Goal: Communication & Community: Answer question/provide support

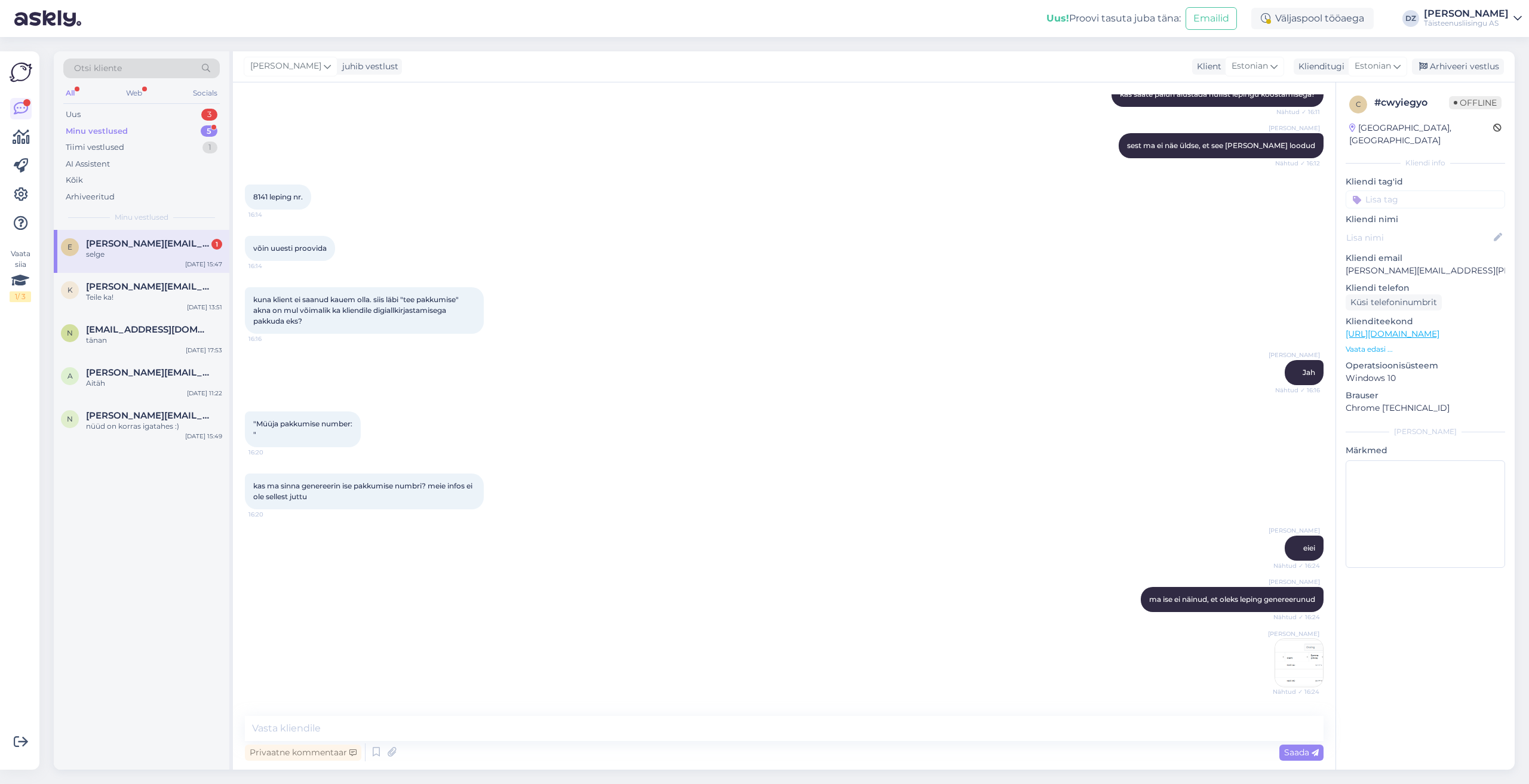
scroll to position [1330, 0]
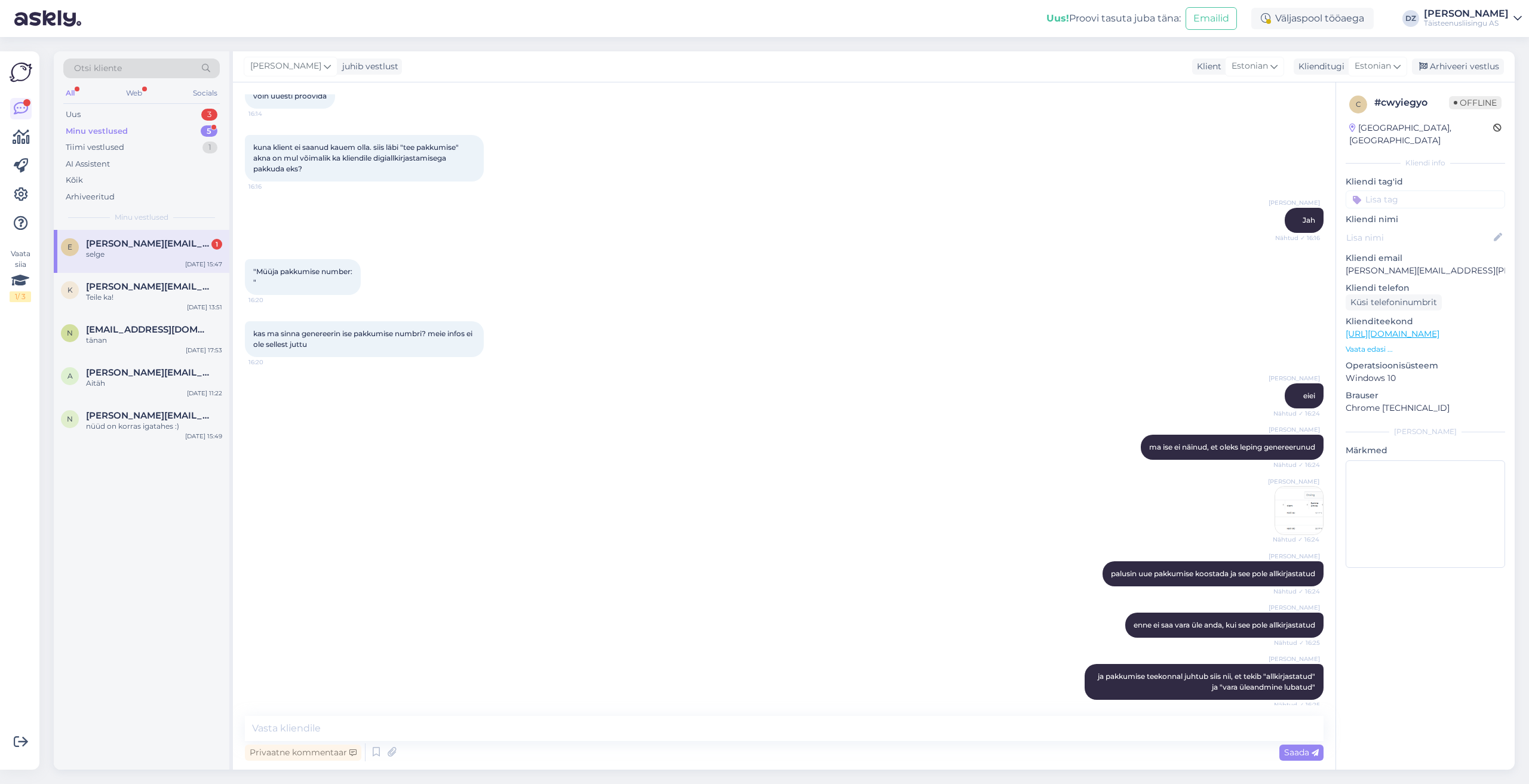
click at [930, 555] on div "[PERSON_NAME] palusin uue pakkumise koostada ja see pole allkirjastatud Nähtud …" at bounding box center [784, 573] width 1078 height 51
drag, startPoint x: 772, startPoint y: 564, endPoint x: 764, endPoint y: 561, distance: 8.5
click at [764, 564] on div "[PERSON_NAME] palusin uue pakkumise koostada ja see pole allkirjastatud Nähtud …" at bounding box center [784, 573] width 1078 height 51
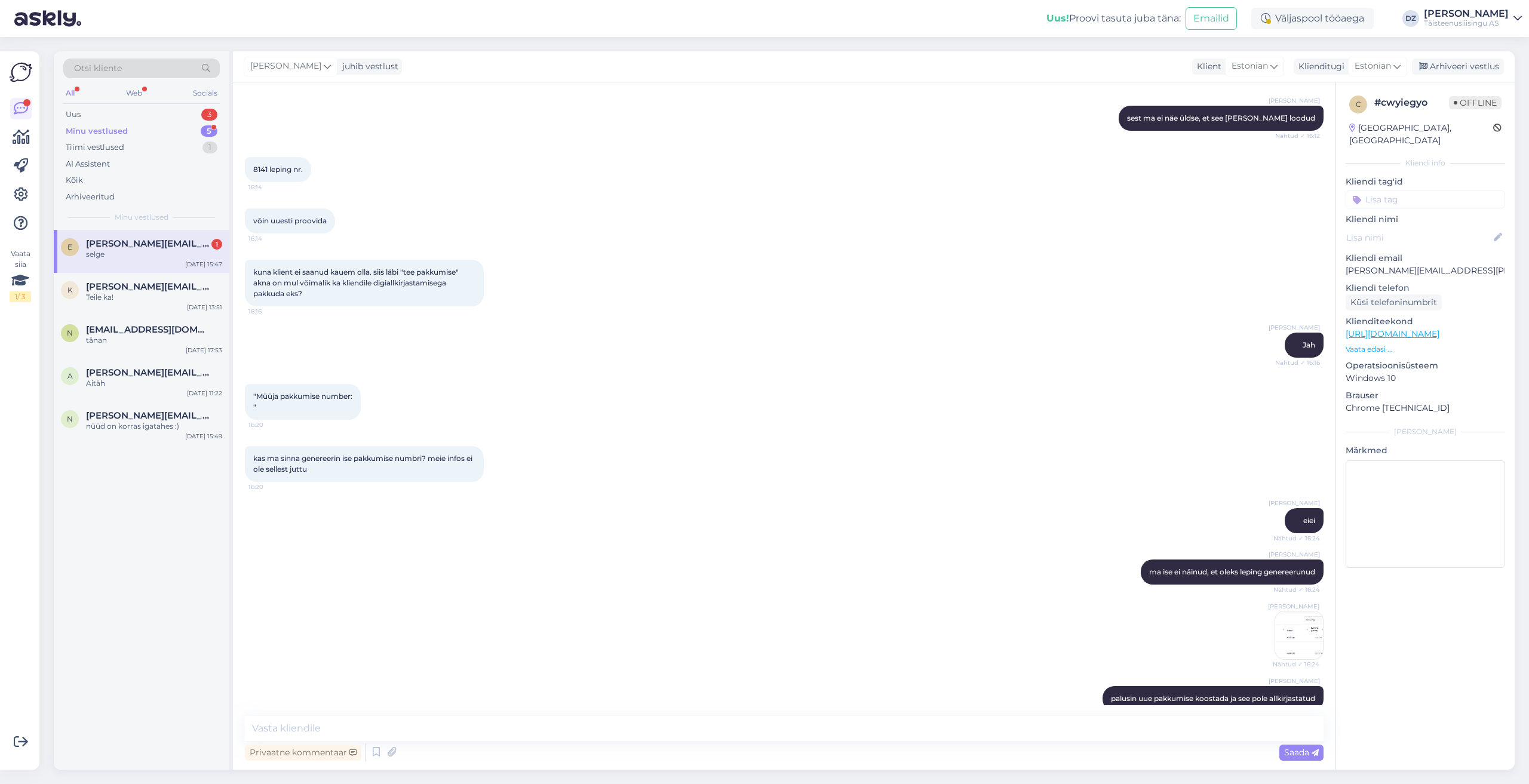
scroll to position [1231, 0]
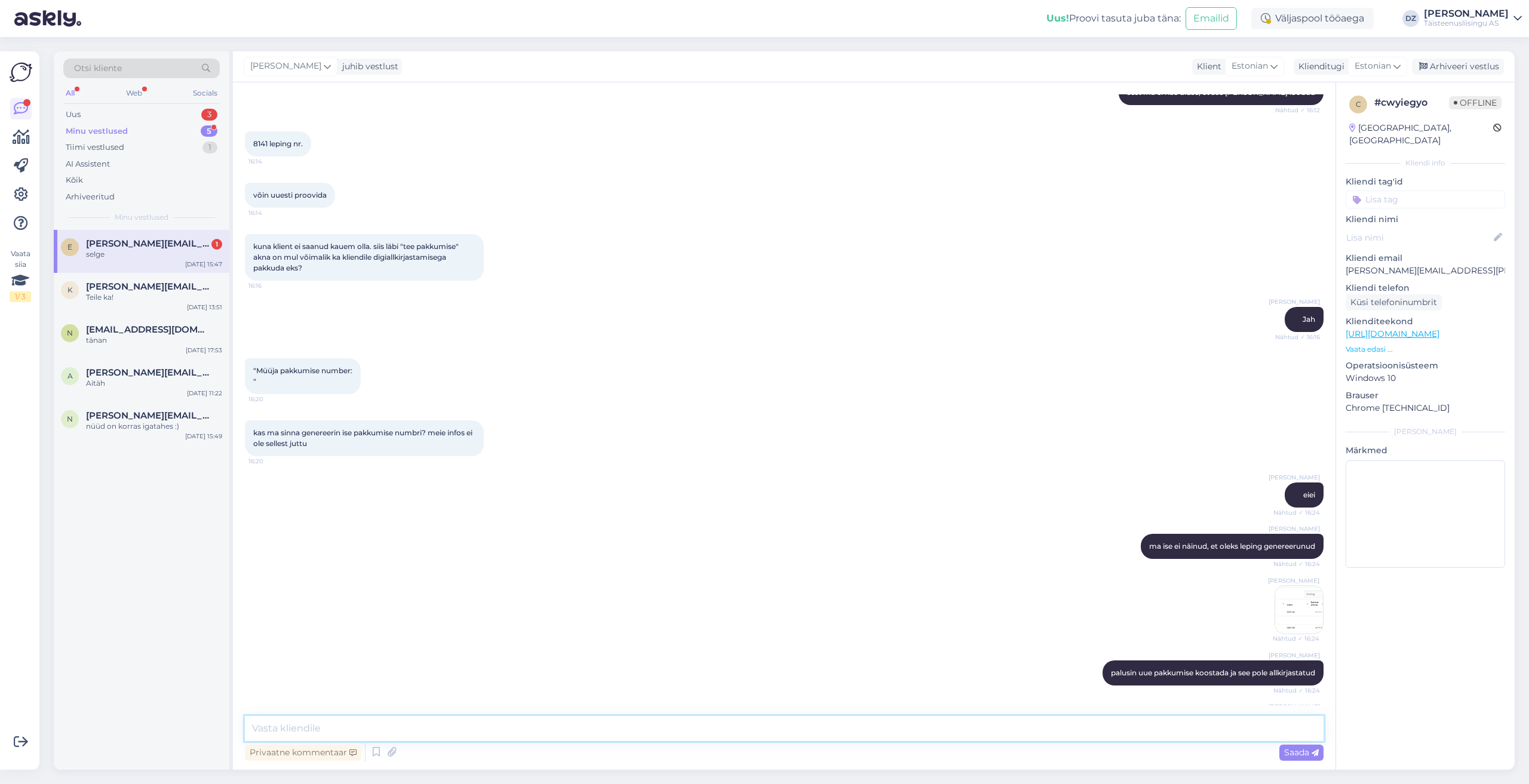
click at [678, 725] on textarea at bounding box center [784, 728] width 1078 height 25
type textarea "e"
type textarea "p"
type textarea "7"
type textarea "e"
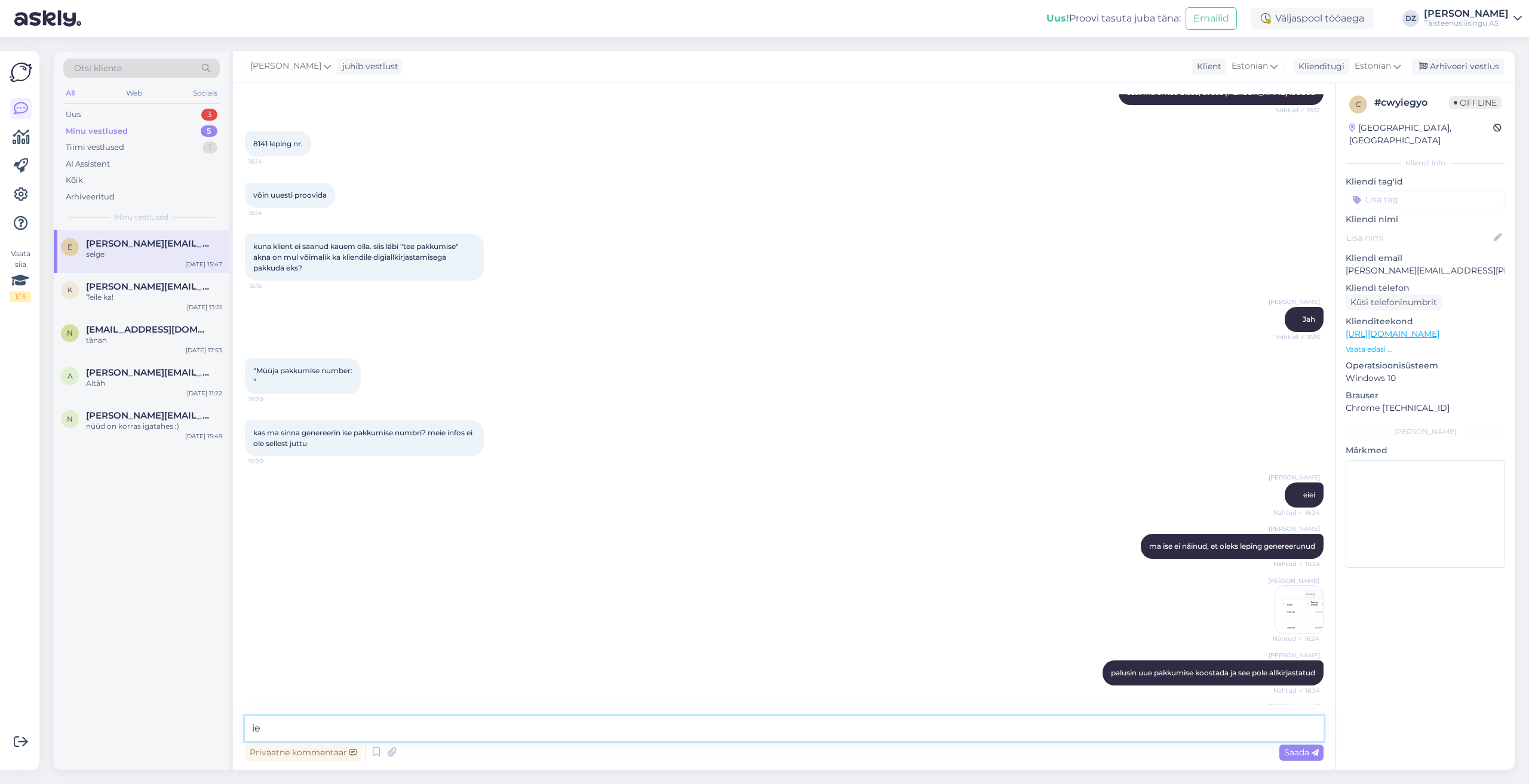
type textarea "i"
type textarea "1"
type textarea "u"
drag, startPoint x: 1528, startPoint y: 731, endPoint x: 1528, endPoint y: 737, distance: 6.0
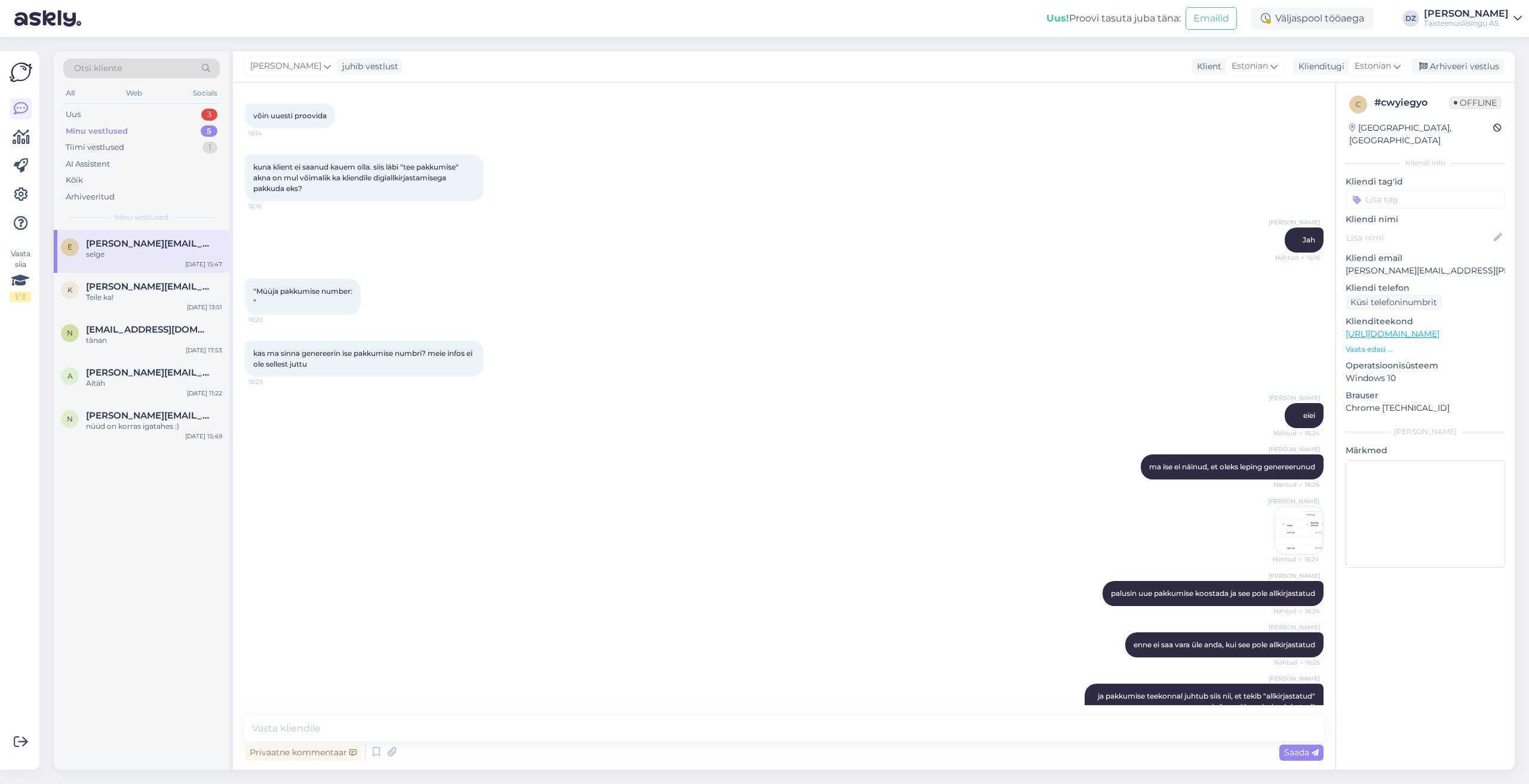
scroll to position [1330, 0]
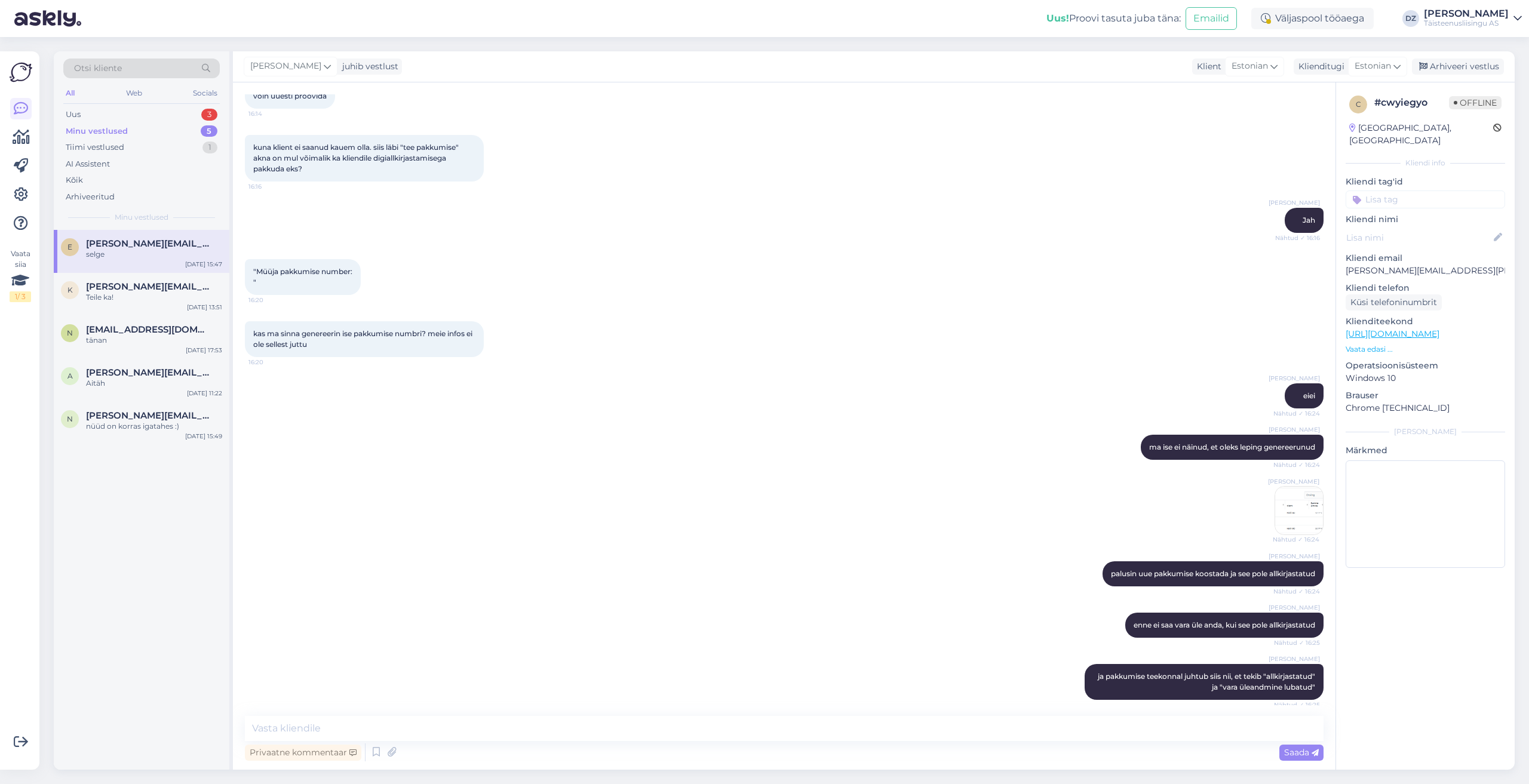
click at [1528, 710] on div "Otsi kliente All Web Socials Uus 3 Minu vestlused 5 Tiimi vestlused 1 AI Assist…" at bounding box center [788, 411] width 1483 height 747
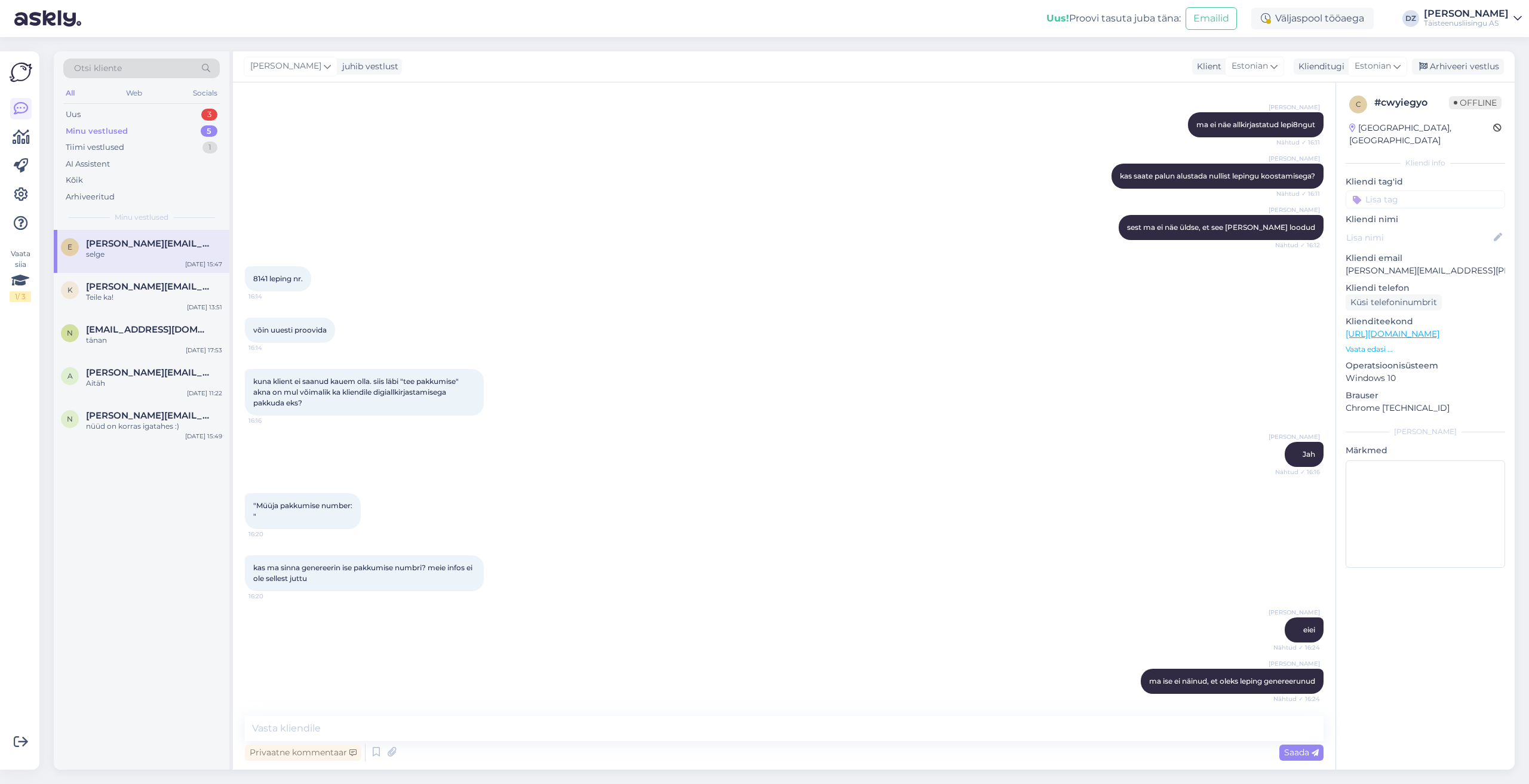
scroll to position [1430, 0]
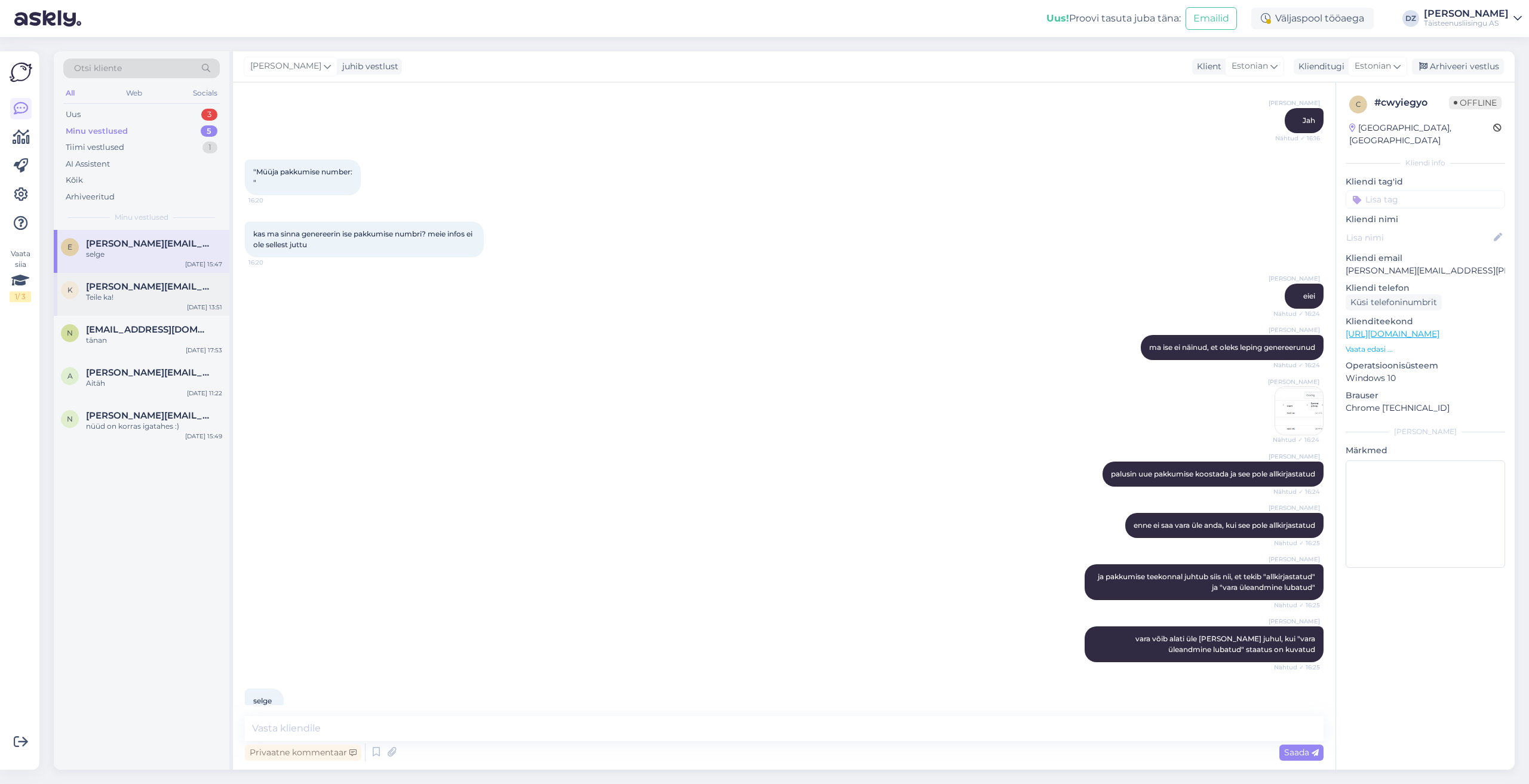
click at [130, 295] on div "Teile ka!" at bounding box center [154, 297] width 136 height 10
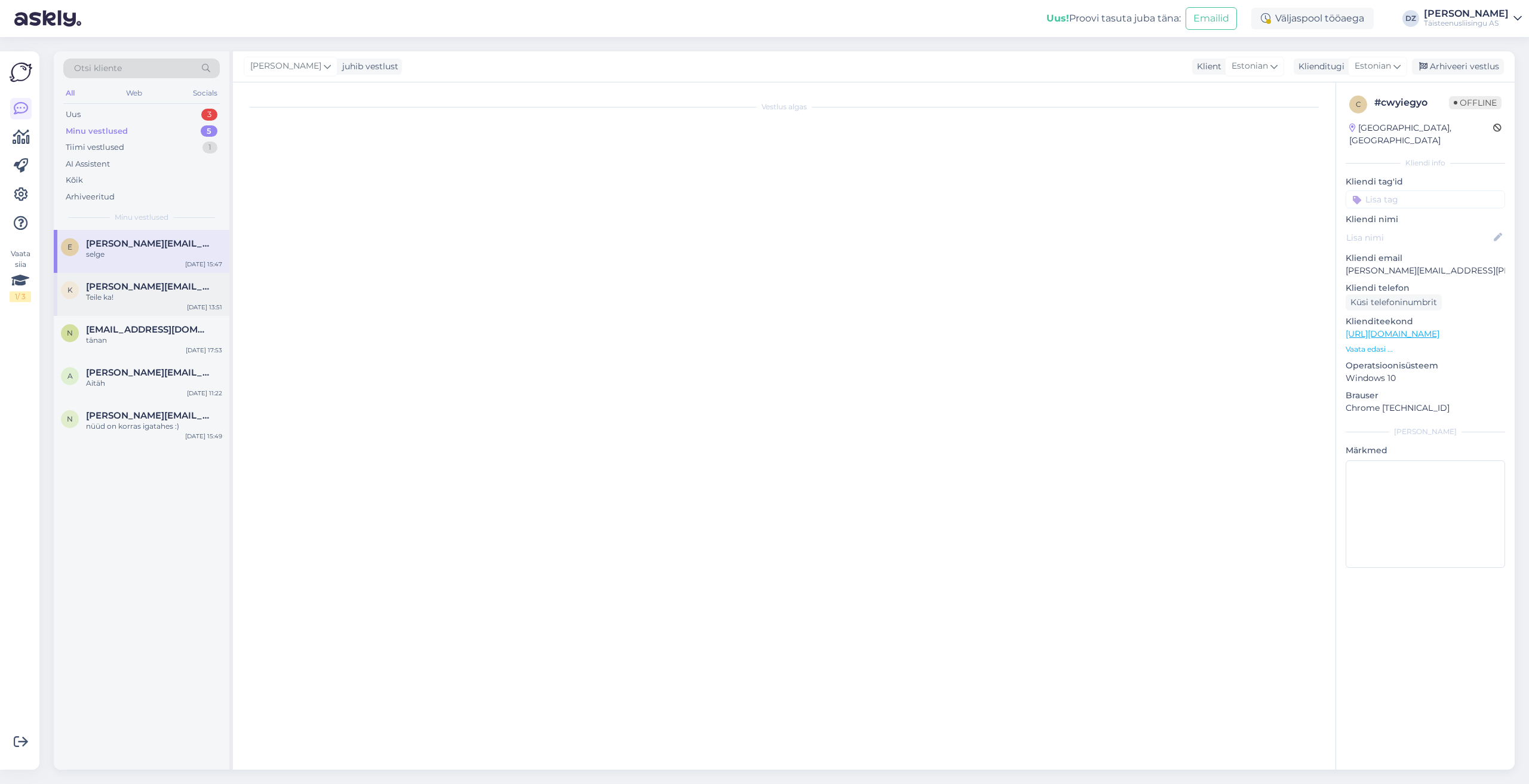
scroll to position [152, 0]
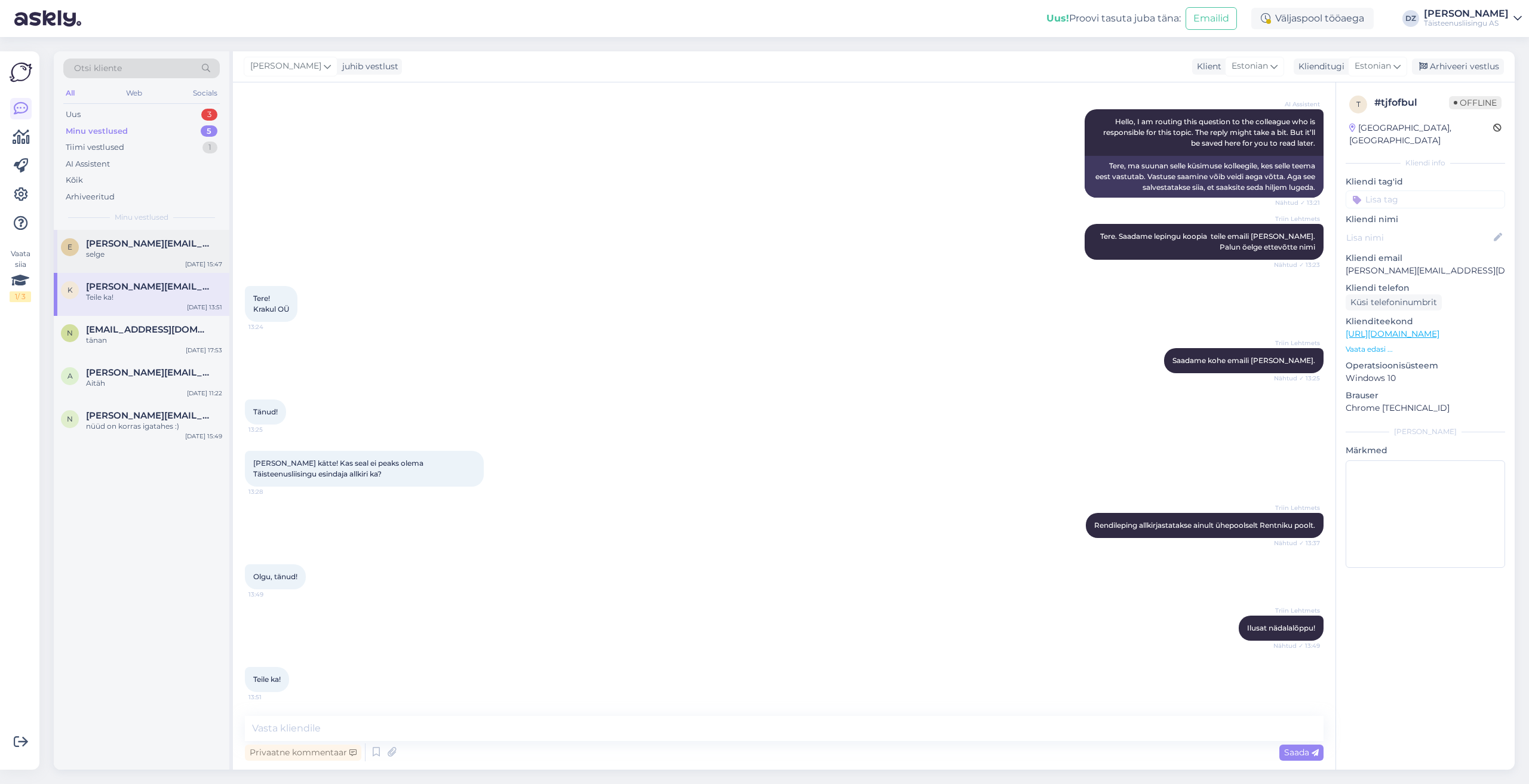
click at [139, 263] on div "e [PERSON_NAME][EMAIL_ADDRESS][PERSON_NAME][DOMAIN_NAME] selge [DATE] 15:47" at bounding box center [141, 252] width 175 height 43
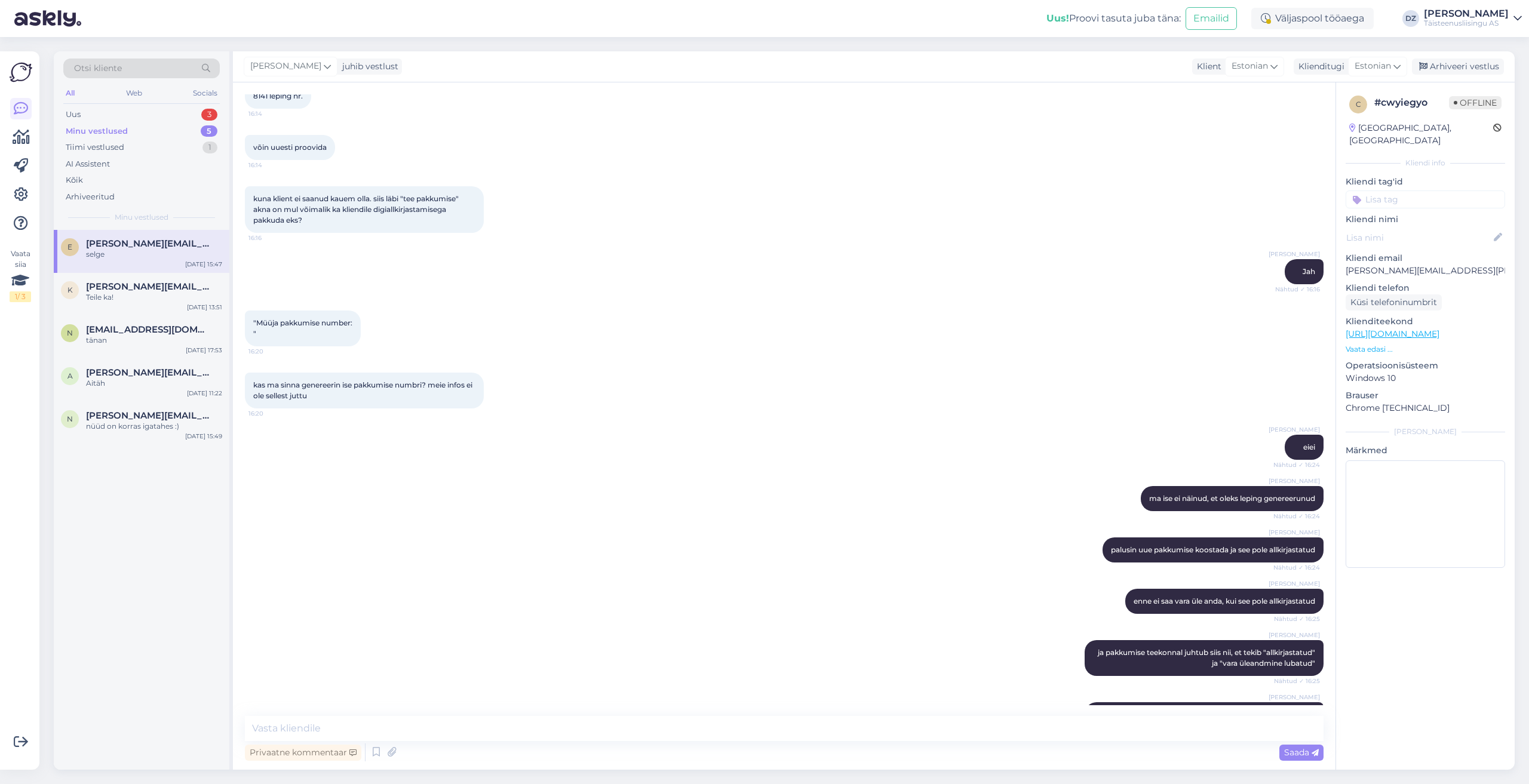
scroll to position [1255, 0]
